Goal: Task Accomplishment & Management: Manage account settings

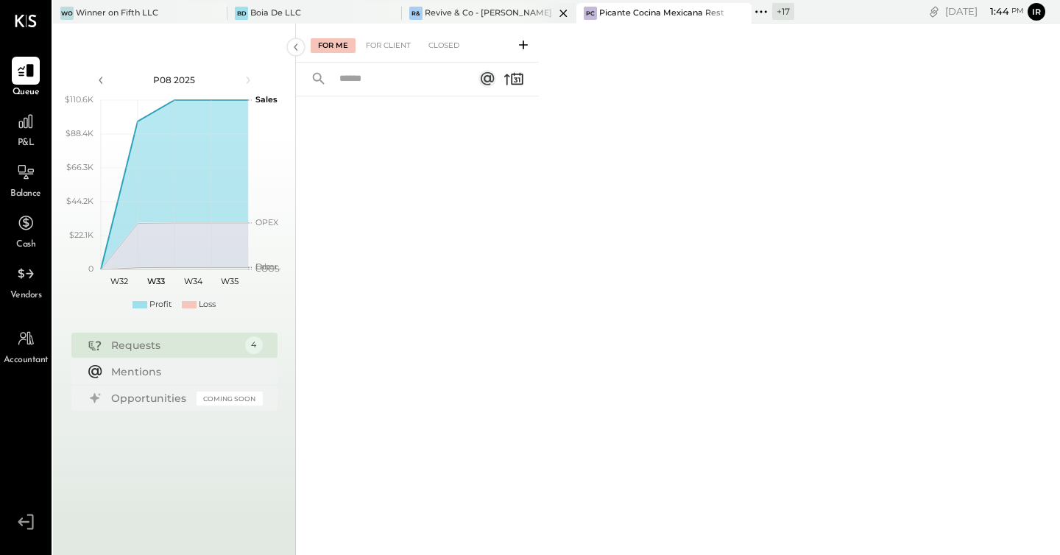
click at [462, 11] on div "Revive & Co - [PERSON_NAME]" at bounding box center [488, 13] width 127 height 12
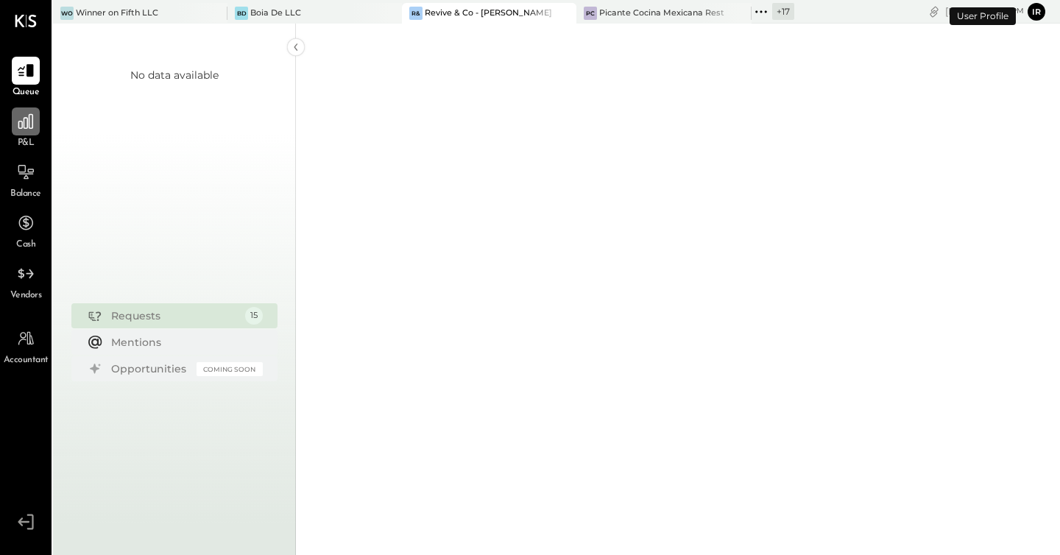
click at [27, 125] on icon at bounding box center [25, 121] width 15 height 15
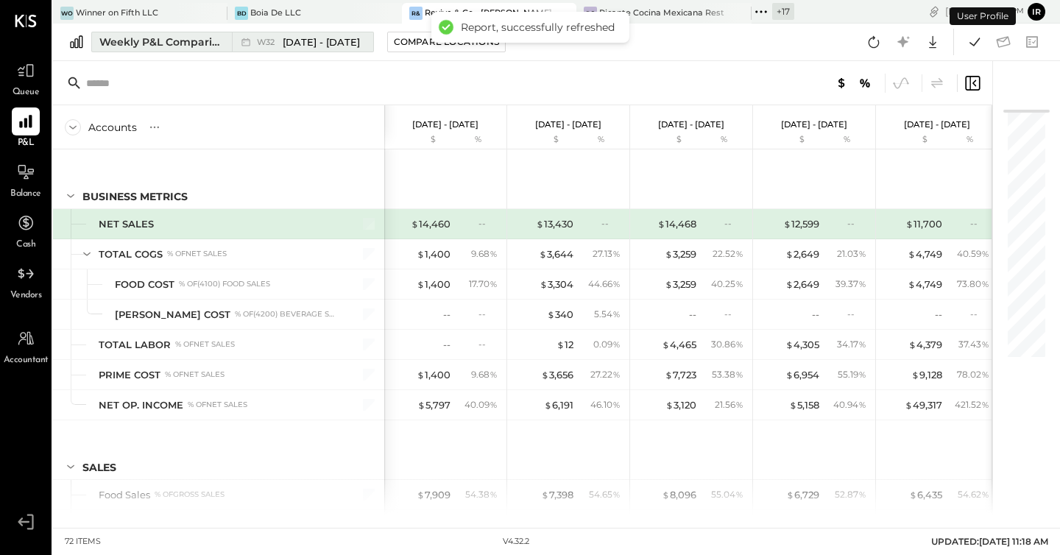
click at [186, 35] on div "Weekly P&L Comparison" at bounding box center [161, 42] width 124 height 15
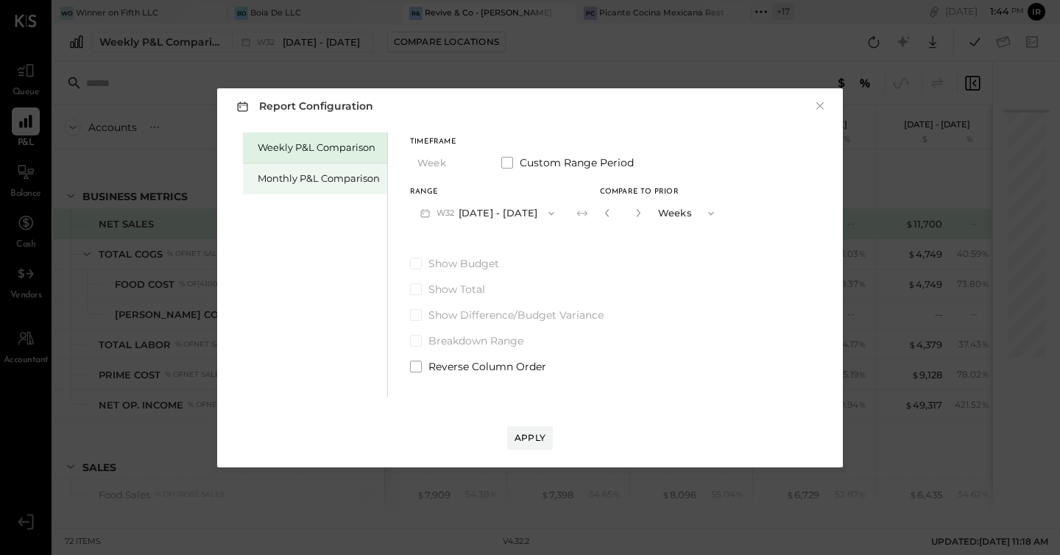
click at [297, 184] on div "Monthly P&L Comparison" at bounding box center [319, 179] width 122 height 14
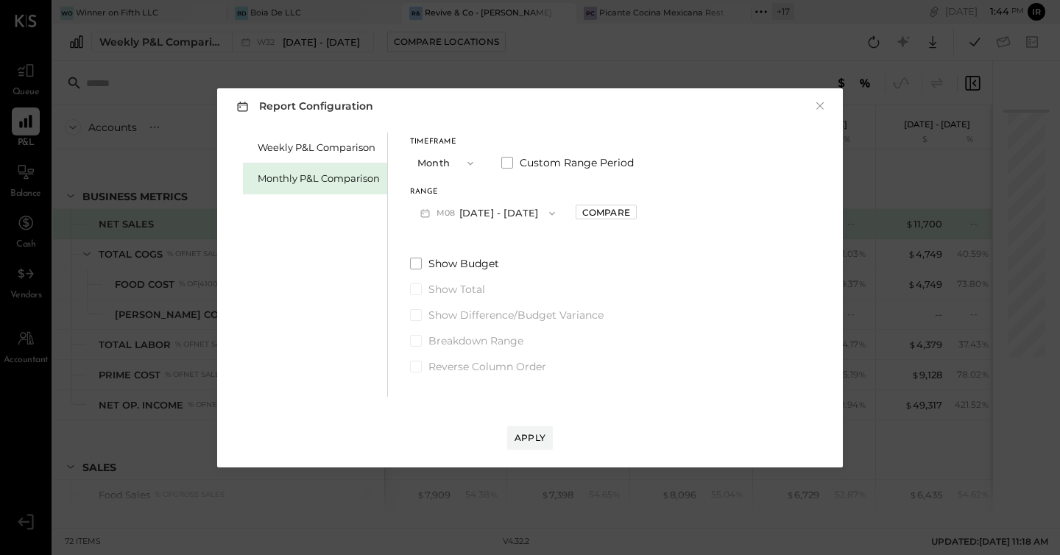
click at [517, 213] on button "M08 [DATE] - [DATE]" at bounding box center [487, 213] width 155 height 27
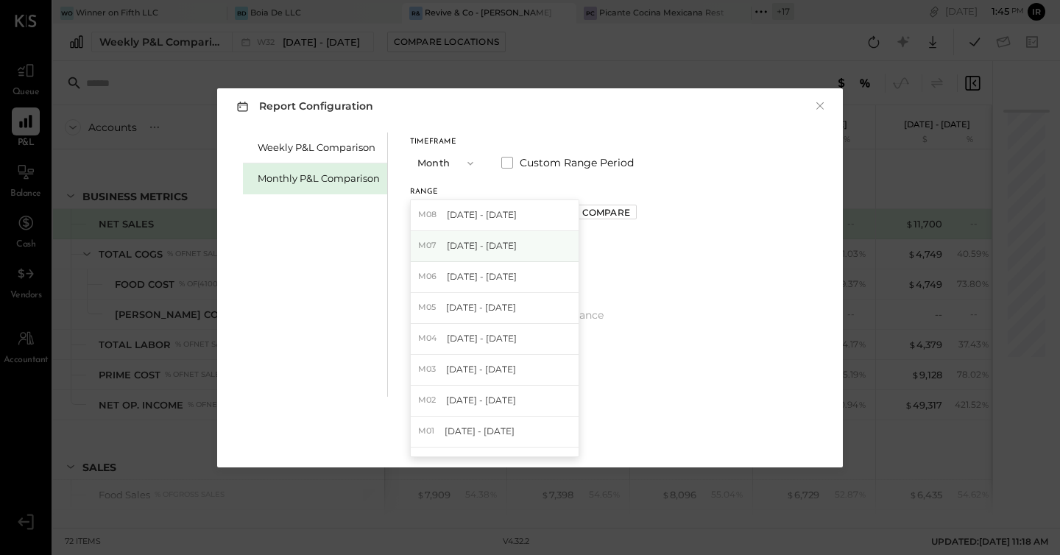
click at [523, 239] on div "M07 [DATE] - [DATE]" at bounding box center [495, 246] width 168 height 31
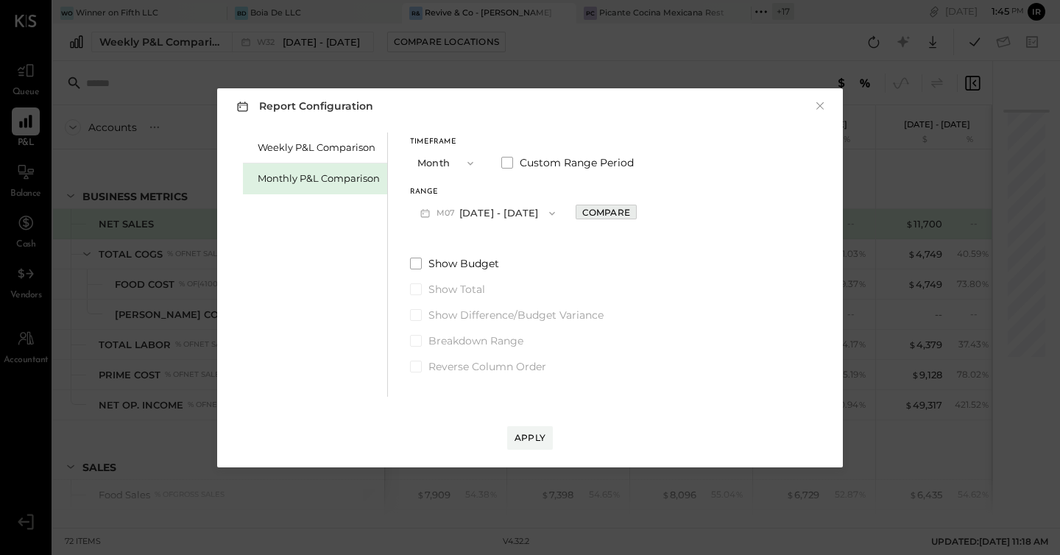
click at [582, 216] on div "Compare" at bounding box center [606, 212] width 48 height 13
click at [635, 212] on icon "button" at bounding box center [639, 212] width 9 height 9
type input "*"
click at [532, 438] on div "Apply" at bounding box center [530, 437] width 31 height 13
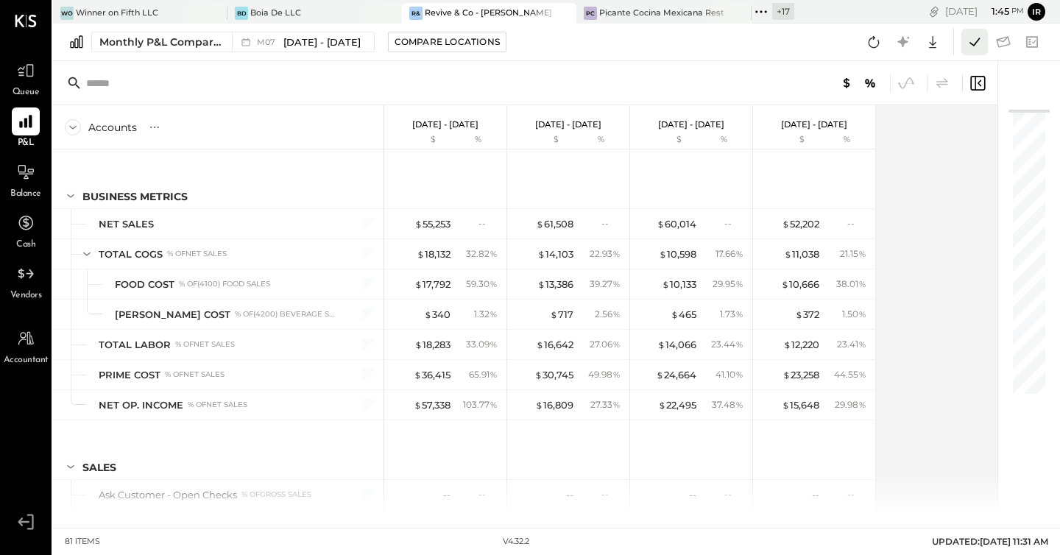
click at [972, 35] on icon at bounding box center [974, 41] width 19 height 19
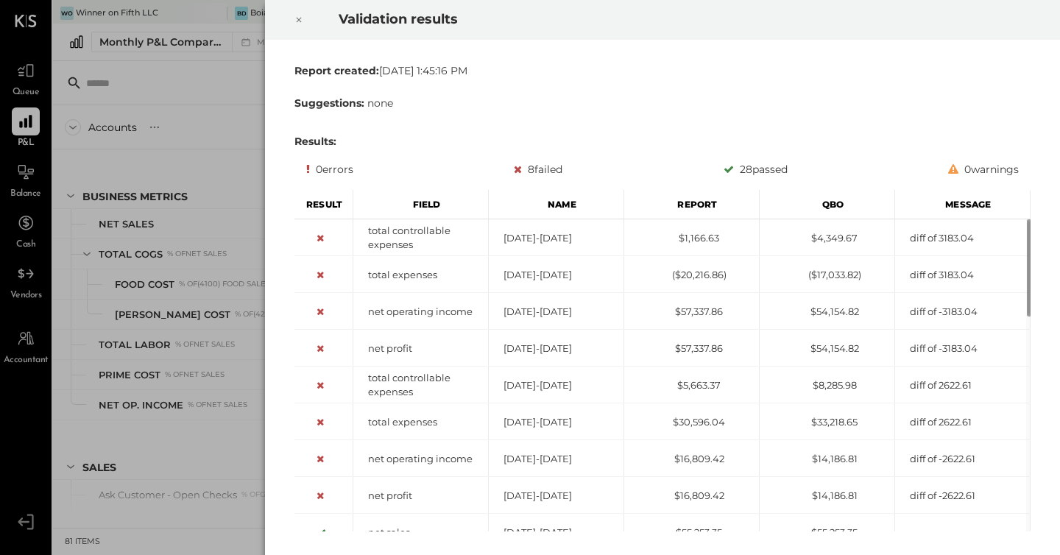
click at [295, 18] on icon at bounding box center [299, 20] width 9 height 18
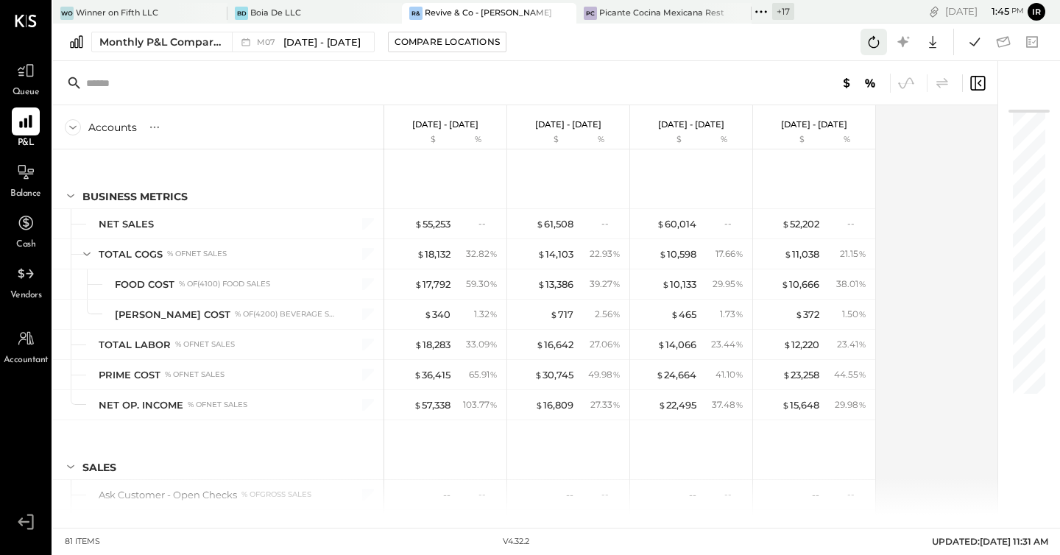
click at [872, 49] on icon at bounding box center [873, 41] width 19 height 19
click at [981, 46] on icon at bounding box center [974, 41] width 19 height 19
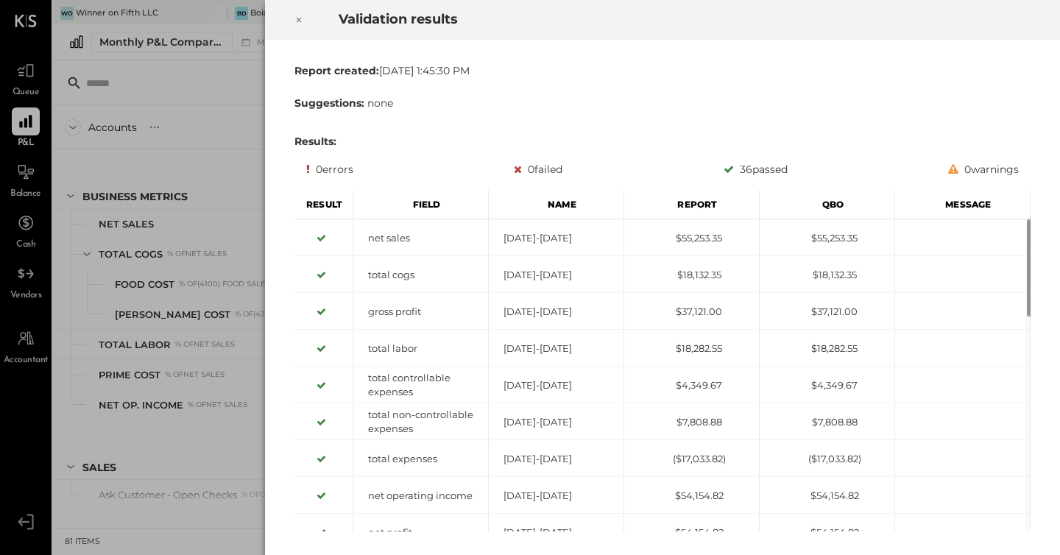
click at [299, 19] on icon at bounding box center [299, 20] width 5 height 5
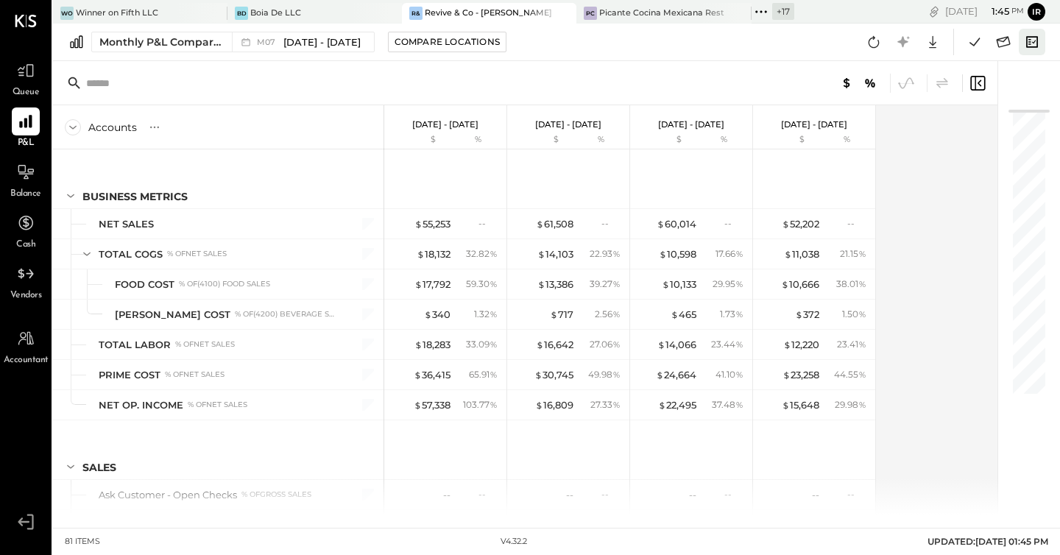
click at [1032, 46] on icon at bounding box center [1032, 41] width 19 height 19
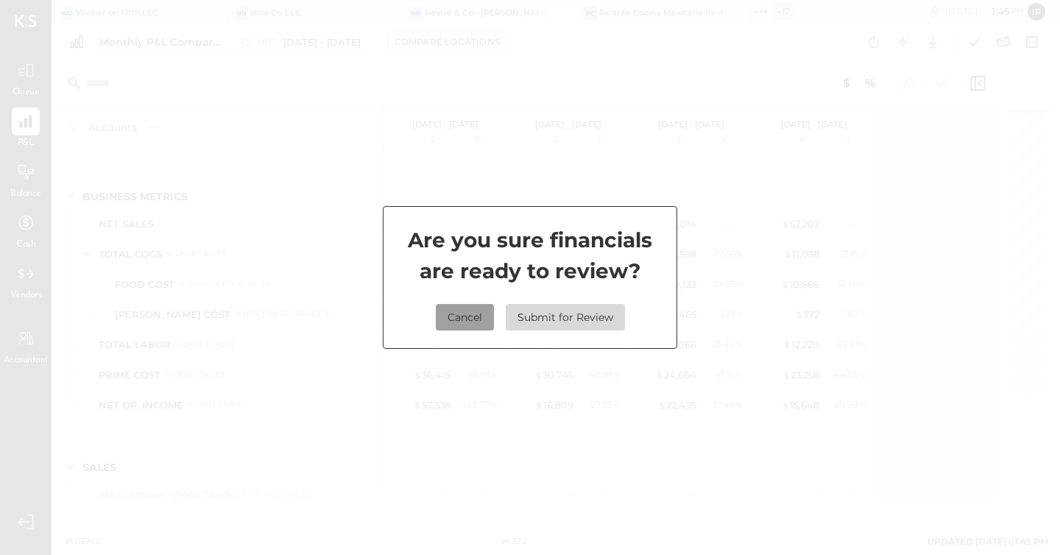
click at [464, 319] on button "Cancel" at bounding box center [465, 317] width 58 height 27
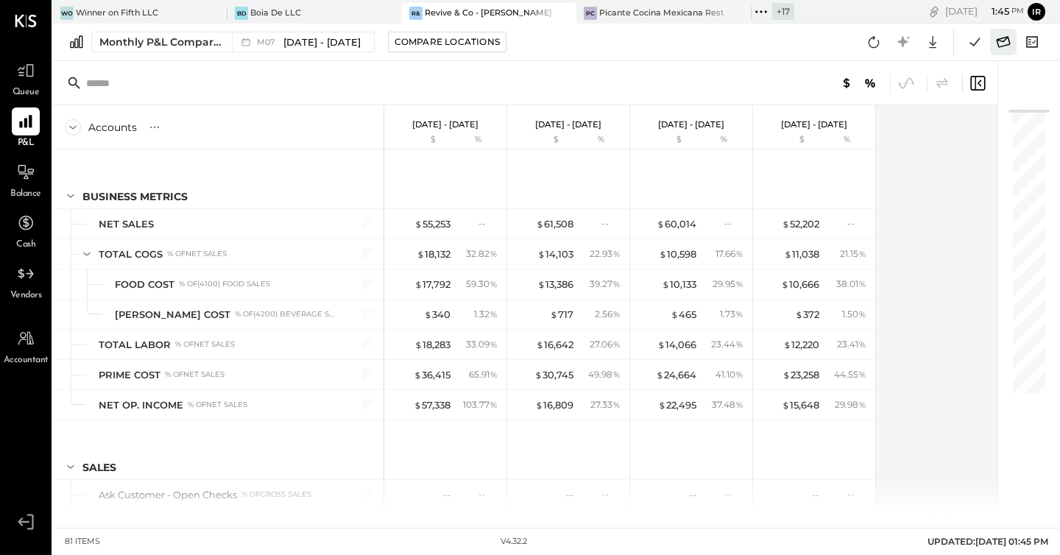
click at [999, 46] on icon at bounding box center [1004, 41] width 14 height 11
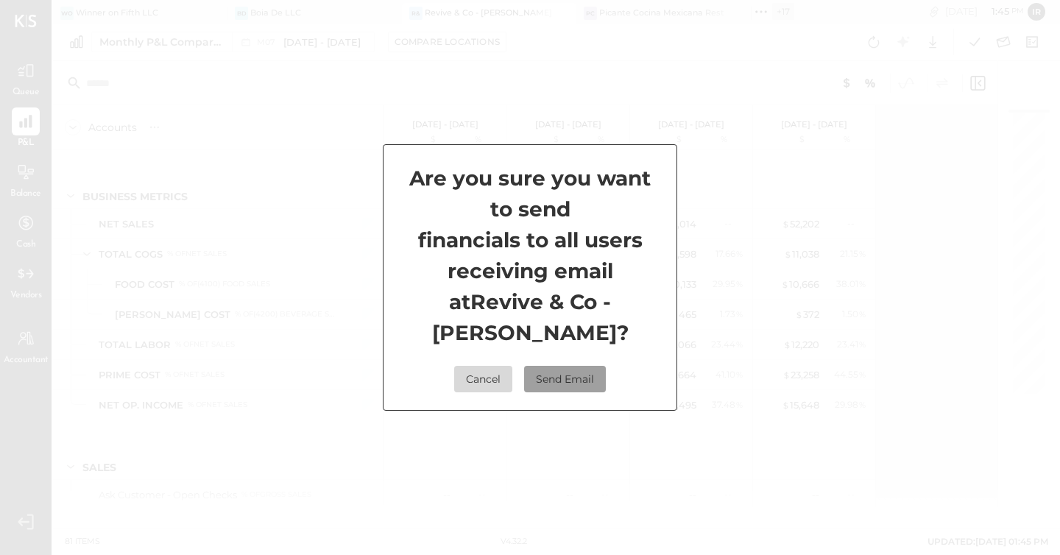
click at [569, 366] on button "Send Email" at bounding box center [565, 379] width 82 height 27
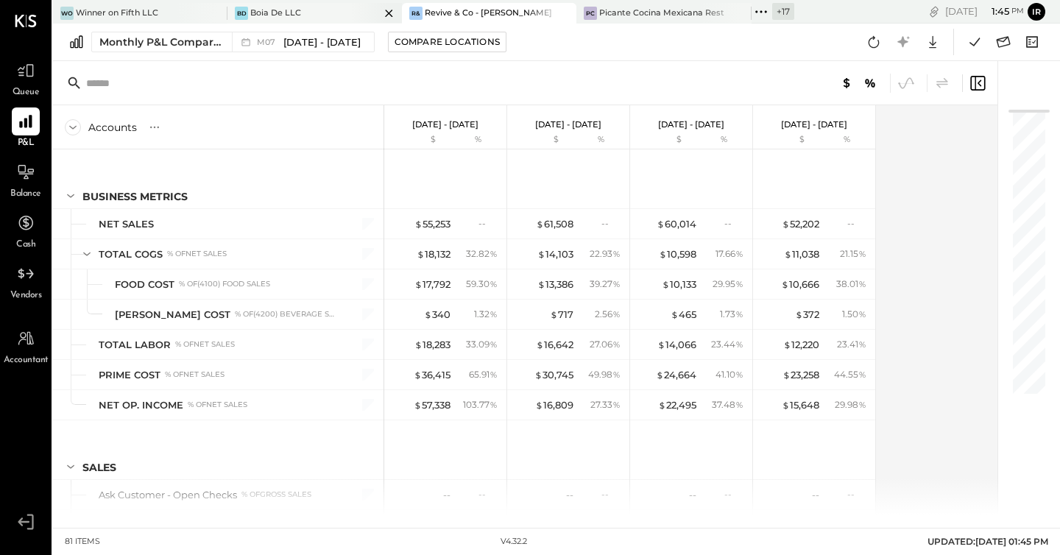
click at [284, 5] on div "[PERSON_NAME] De LLC" at bounding box center [315, 13] width 174 height 21
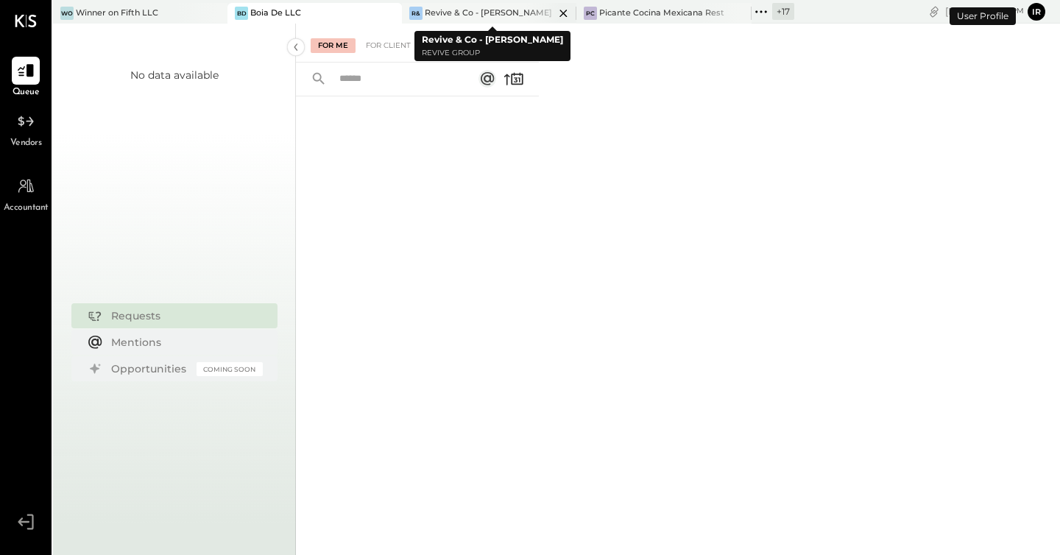
click at [218, 13] on icon at bounding box center [214, 13] width 7 height 7
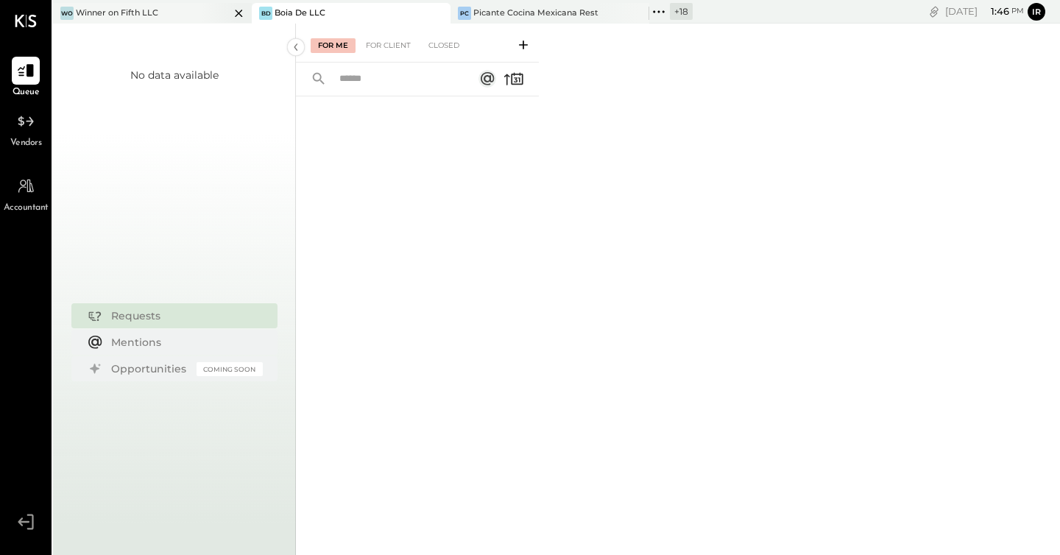
click at [182, 10] on div "Wo Winner on Fifth LLC" at bounding box center [141, 13] width 177 height 13
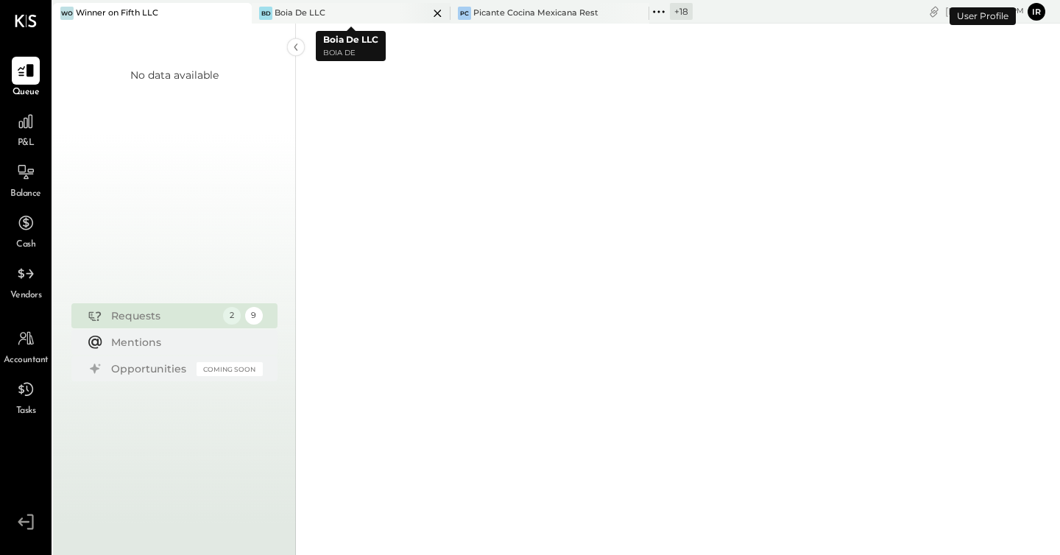
click at [242, 13] on icon at bounding box center [238, 13] width 7 height 7
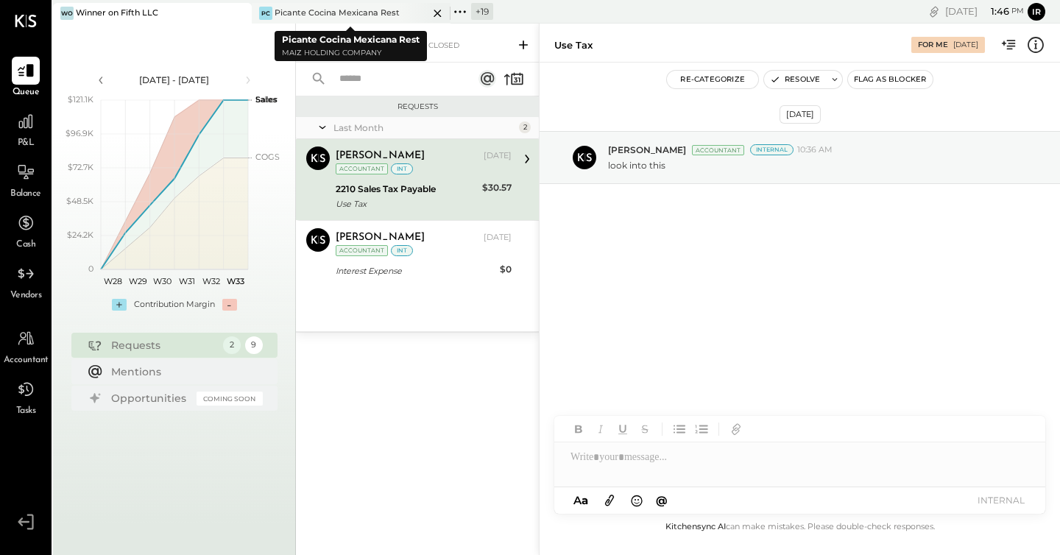
click at [340, 15] on div "Picante Cocina Mexicana Rest" at bounding box center [337, 13] width 125 height 12
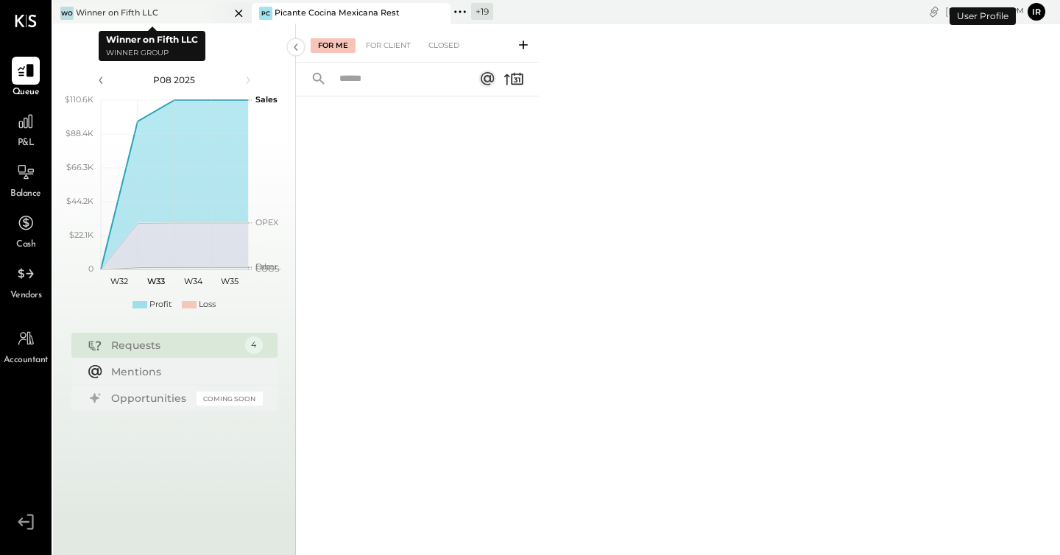
click at [241, 15] on icon at bounding box center [238, 13] width 7 height 7
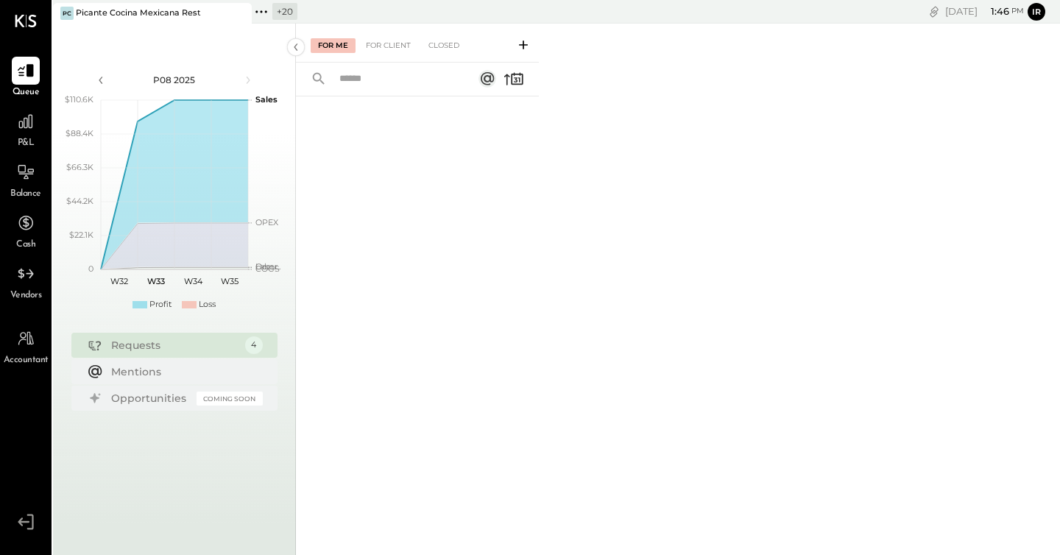
click at [264, 14] on icon at bounding box center [261, 11] width 19 height 19
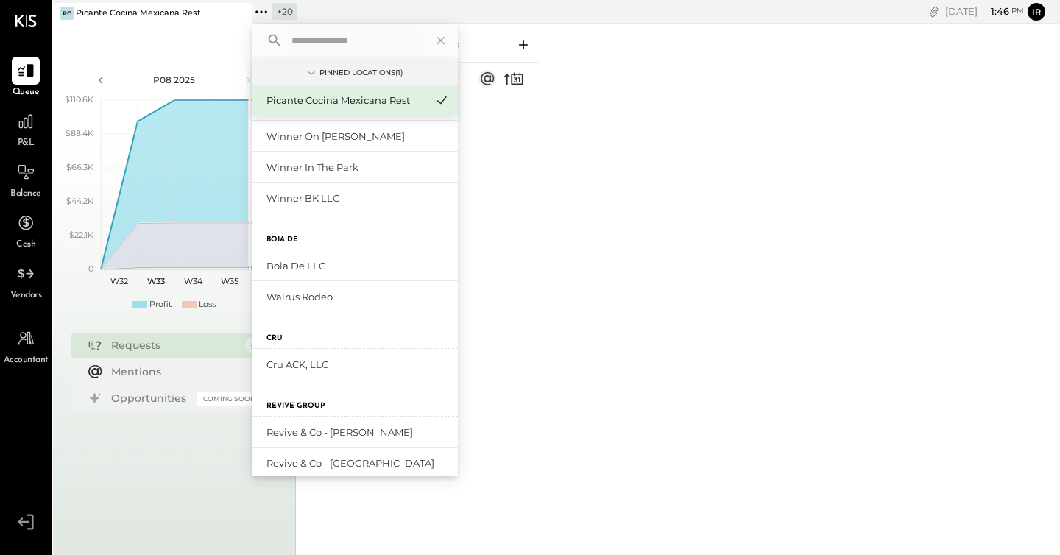
scroll to position [564, 0]
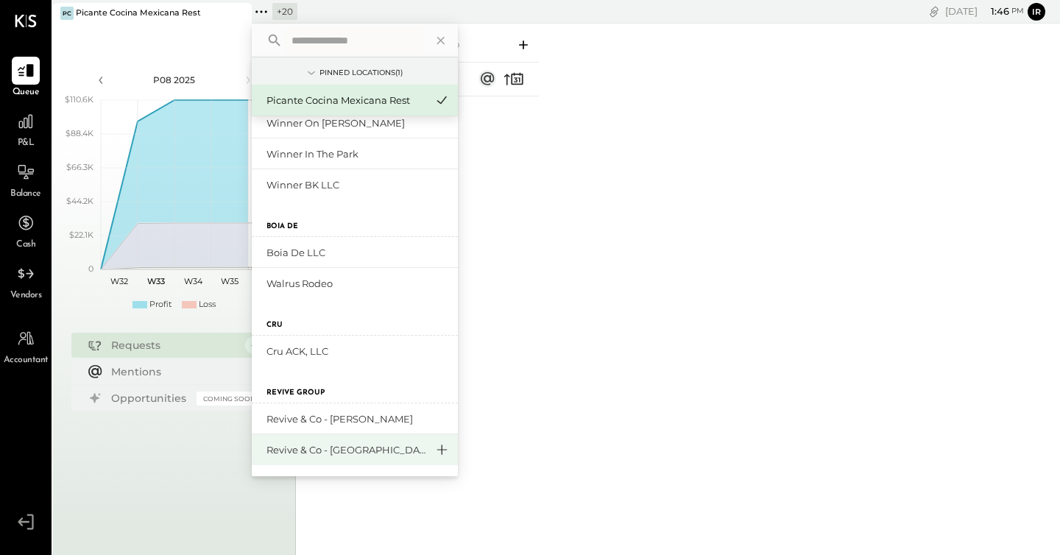
click at [442, 453] on icon at bounding box center [442, 449] width 18 height 19
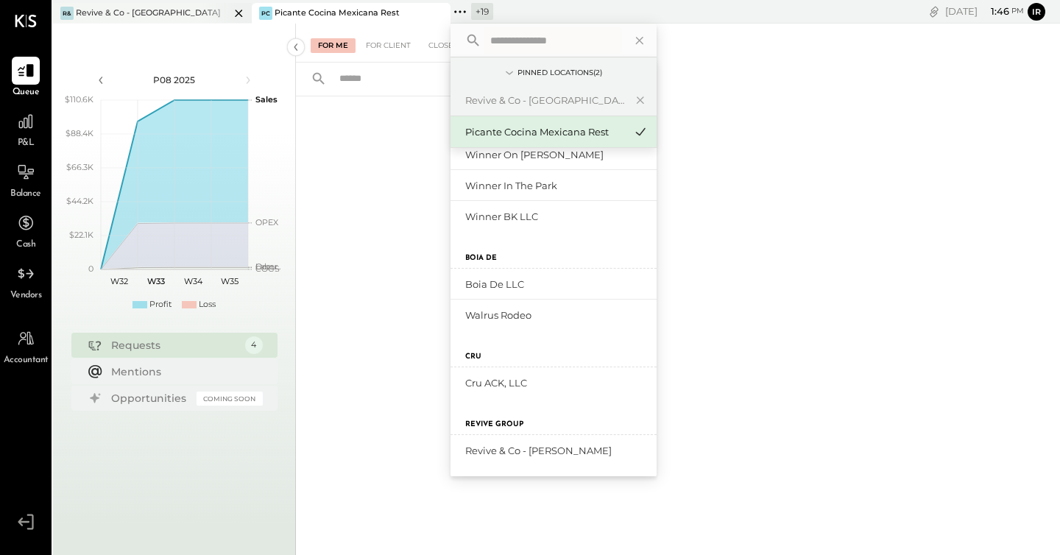
click at [146, 7] on div "Revive & Co - [GEOGRAPHIC_DATA]" at bounding box center [148, 13] width 145 height 12
